Goal: Task Accomplishment & Management: Complete application form

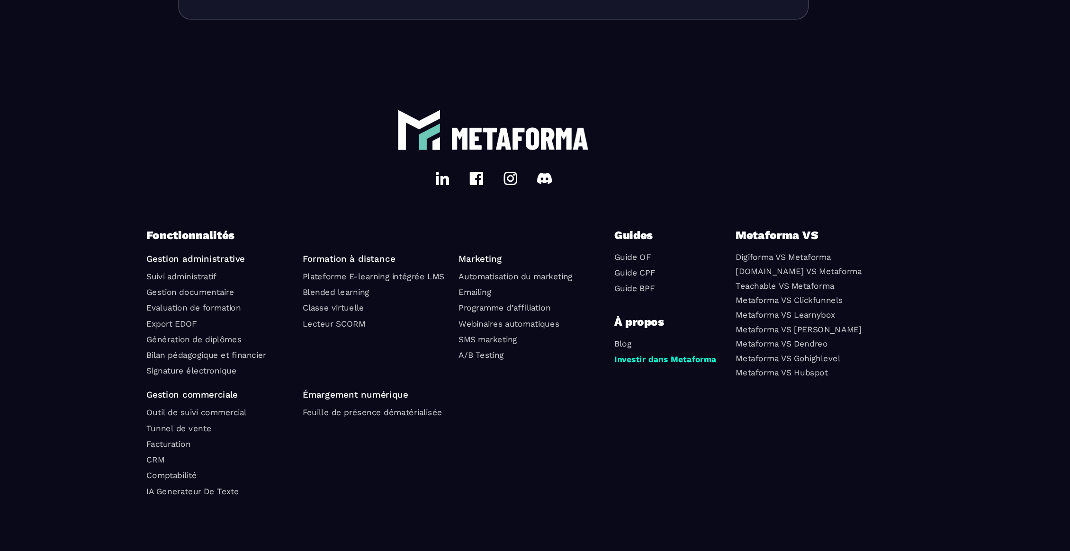
scroll to position [3164, 0]
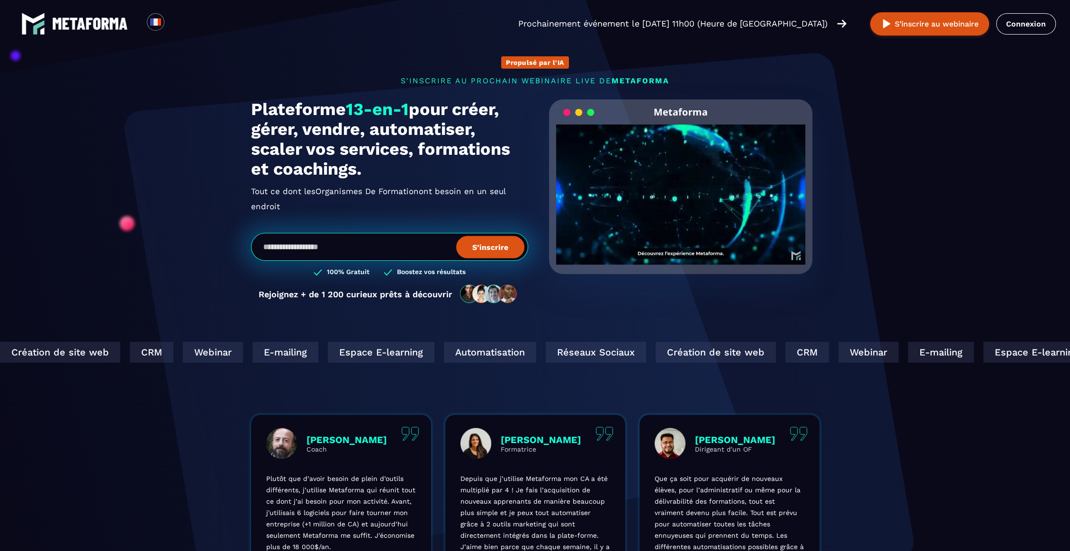
click at [740, 26] on p "Prochainement événement le [DATE] 11h00 (Heure de [GEOGRAPHIC_DATA])" at bounding box center [672, 23] width 309 height 13
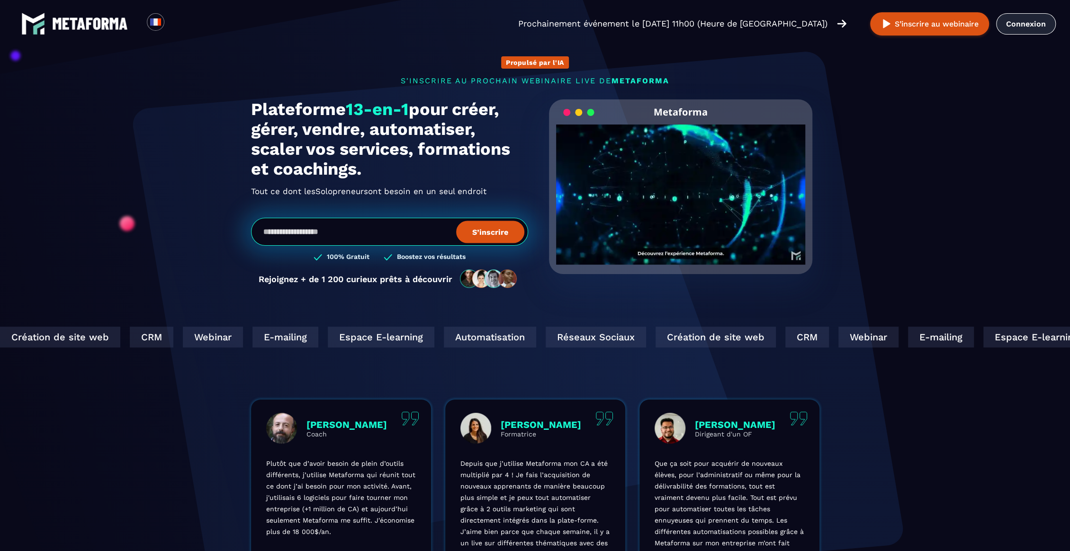
click at [1034, 23] on link "Connexion" at bounding box center [1026, 23] width 60 height 21
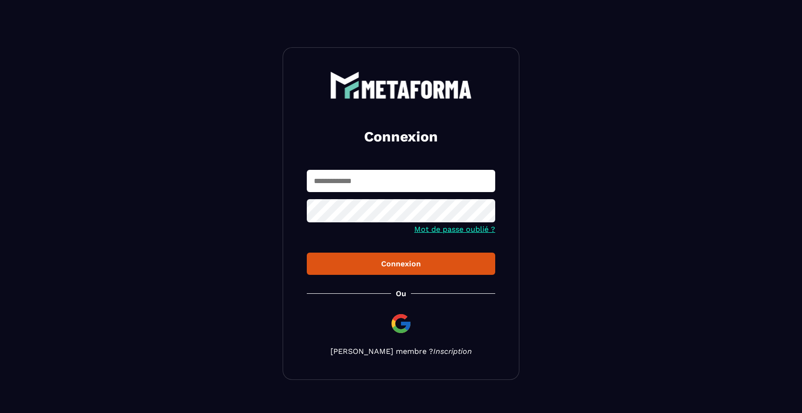
click at [440, 349] on link "Inscription" at bounding box center [452, 351] width 39 height 9
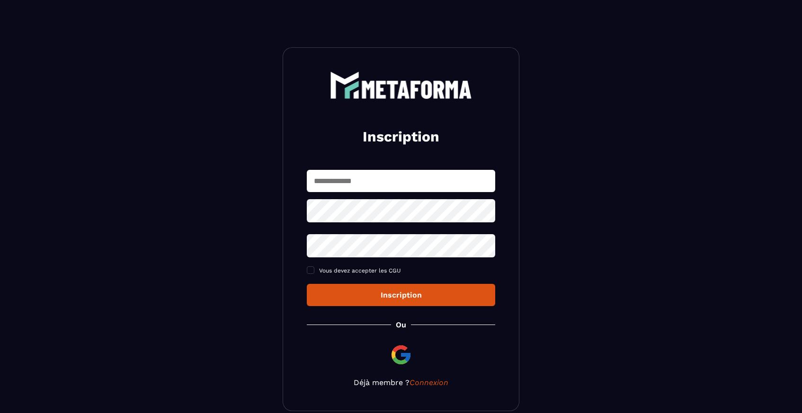
click at [401, 357] on img at bounding box center [401, 355] width 23 height 23
